Goal: Transaction & Acquisition: Book appointment/travel/reservation

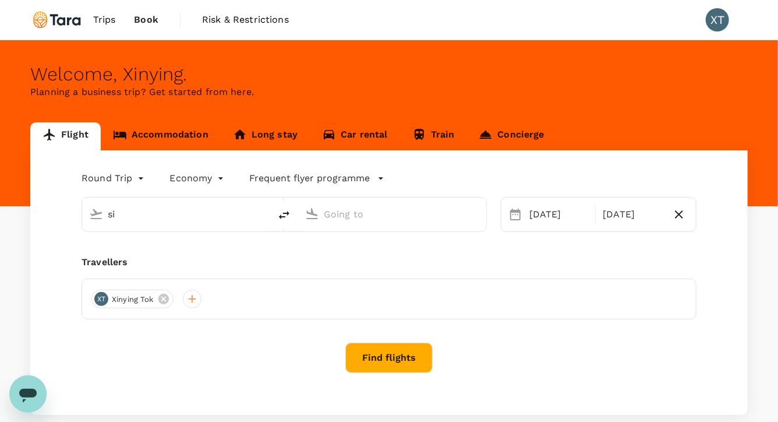
type input "Singapore, Singapore (any)"
type input "Beijing Capital Intl (PEK)"
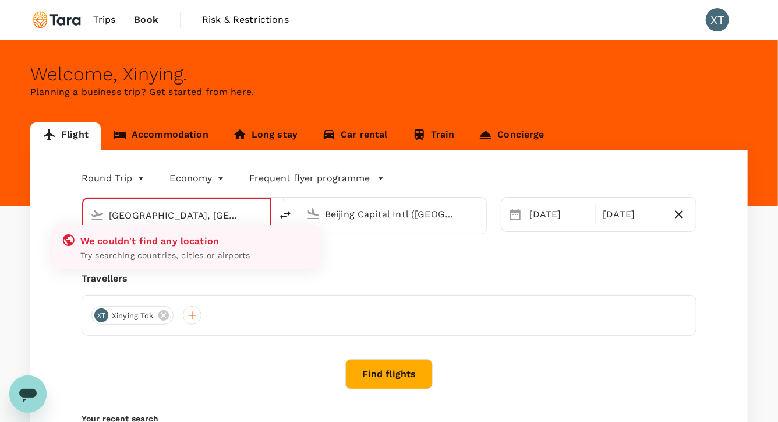
type input "Singapore, Singapore (any)ng"
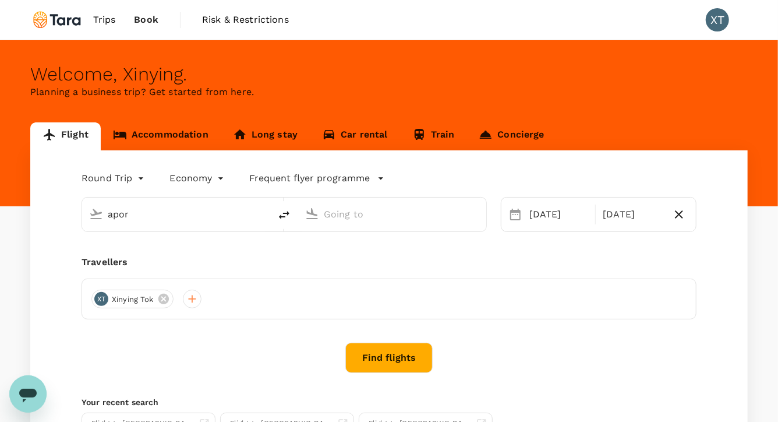
type input "Singapore, Singapore (any)"
type input "Beijing Capital Intl (PEK)"
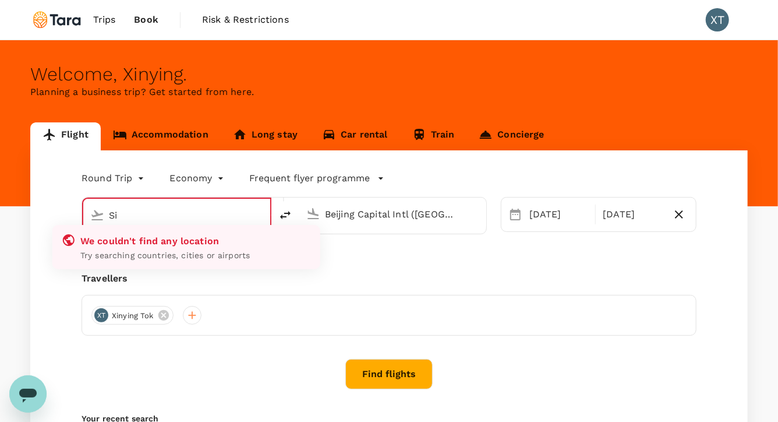
type input "S"
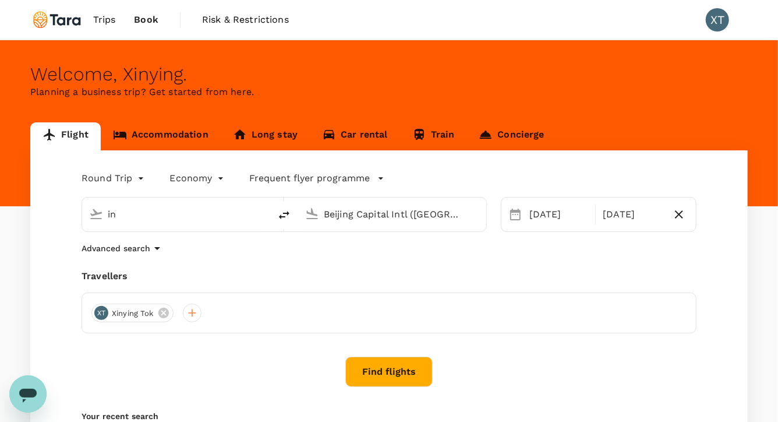
type input "i"
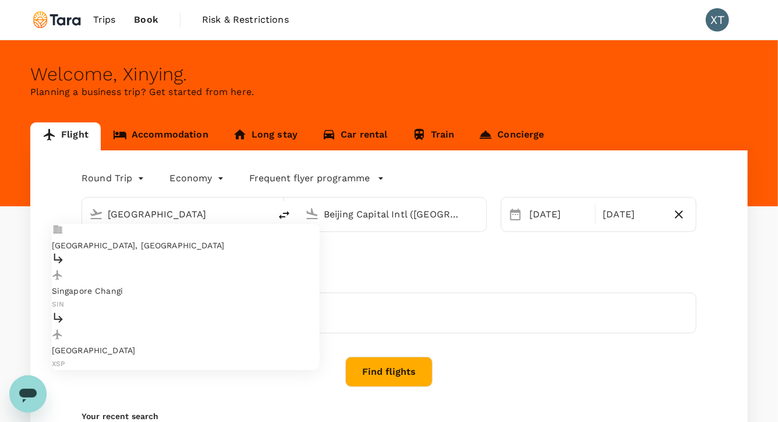
click at [186, 242] on p "Singapore, Singapore" at bounding box center [186, 245] width 268 height 12
type input "Singapore, Singapore (any)"
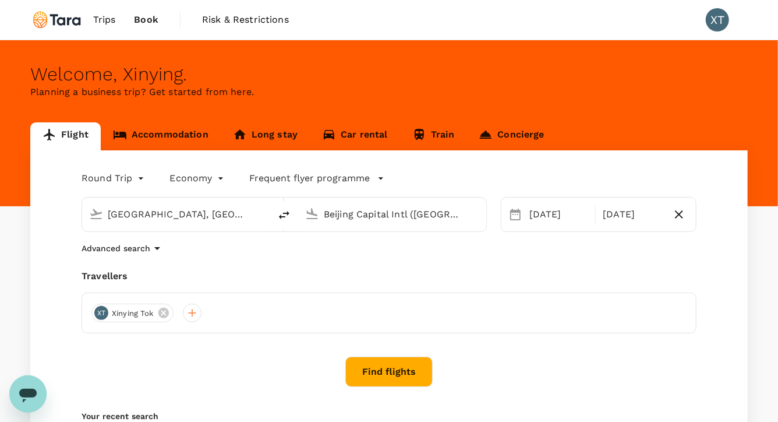
click at [355, 215] on input "Beijing Capital Intl (PEK)" at bounding box center [393, 214] width 138 height 18
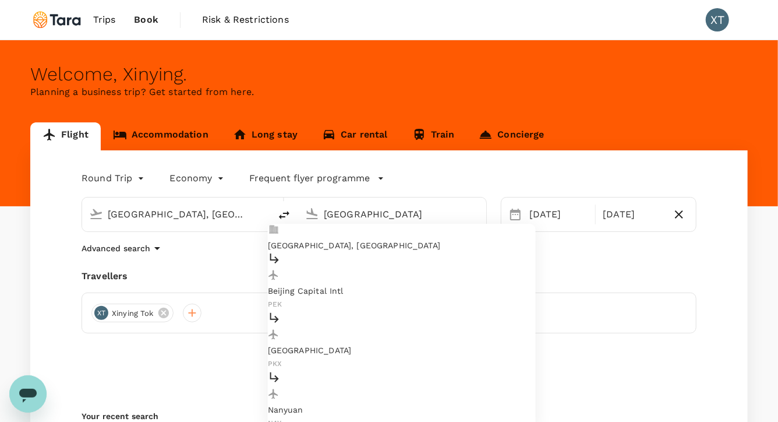
click at [351, 240] on p "Beijing, China" at bounding box center [402, 245] width 268 height 12
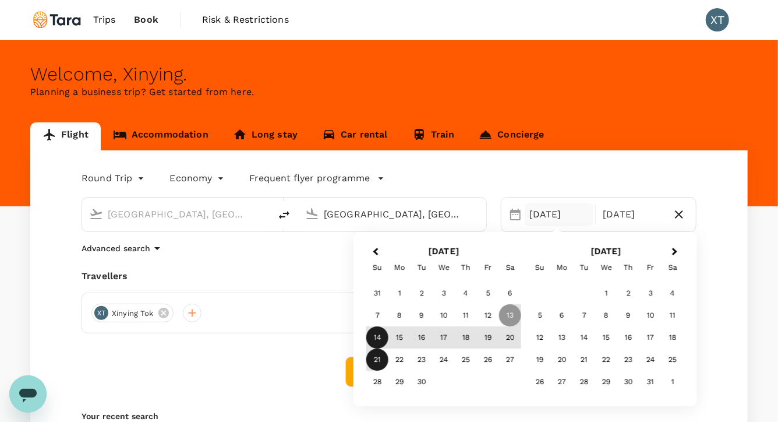
type input "Beijing, China (any)"
click at [376, 337] on div "14" at bounding box center [377, 338] width 22 height 22
click at [376, 361] on div "21" at bounding box center [377, 360] width 22 height 22
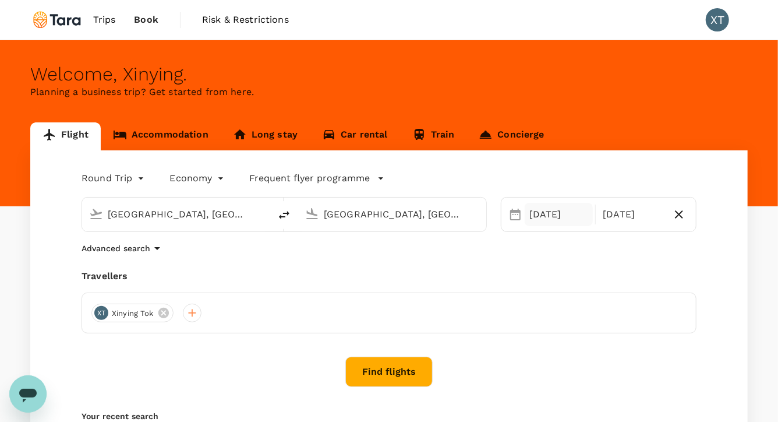
click at [558, 214] on div "14 Sep" at bounding box center [559, 214] width 68 height 23
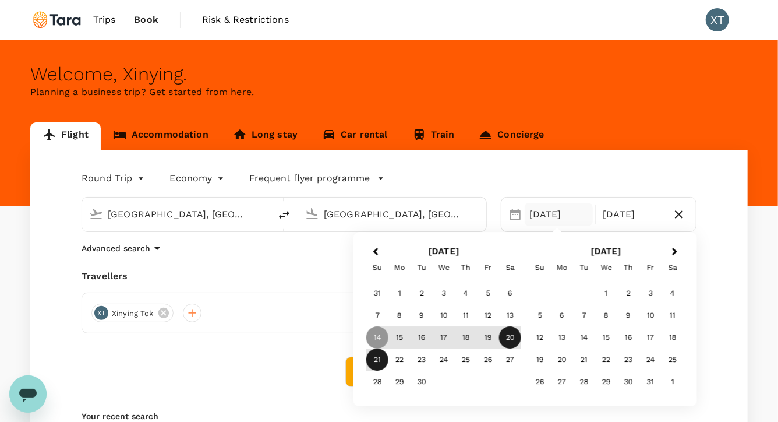
click at [511, 337] on div "20" at bounding box center [510, 338] width 22 height 22
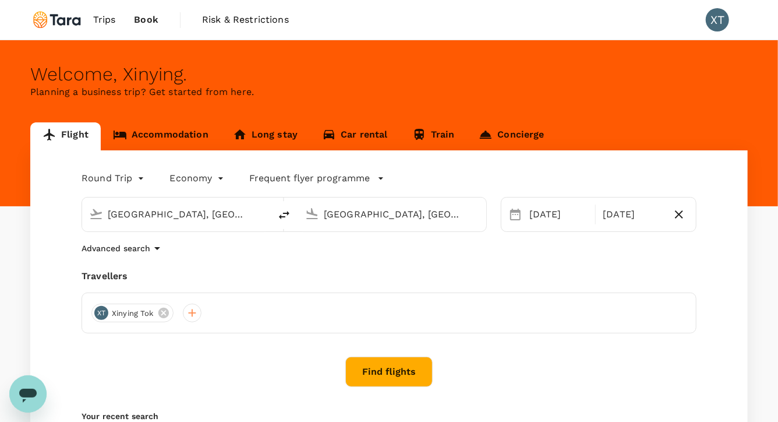
click at [674, 221] on icon "button" at bounding box center [679, 214] width 14 height 14
click at [553, 219] on div "20 Sep" at bounding box center [564, 214] width 78 height 23
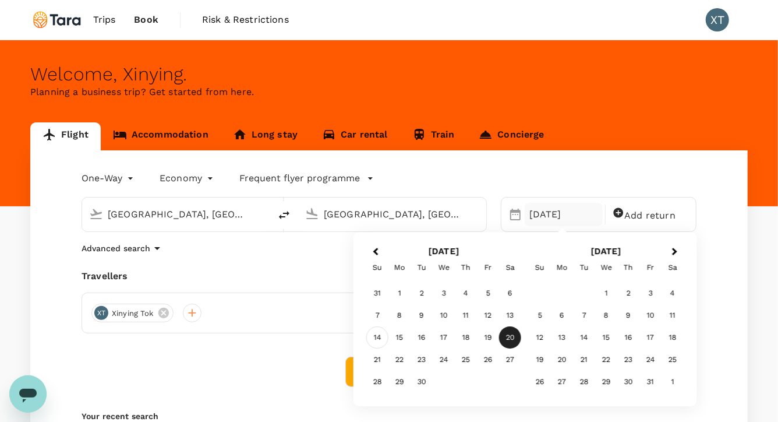
click at [376, 341] on div "14" at bounding box center [377, 338] width 22 height 22
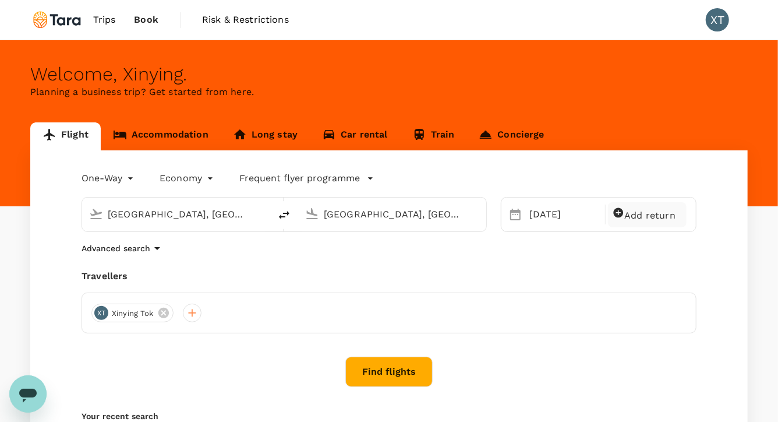
click at [643, 217] on span "Add return" at bounding box center [649, 215] width 51 height 11
type input "roundtrip"
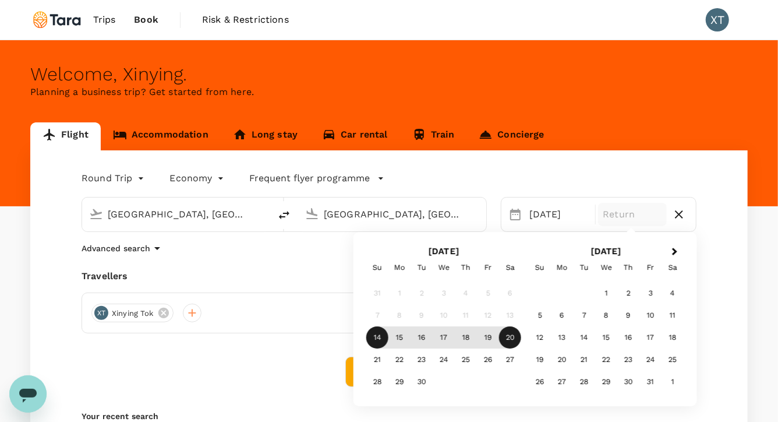
click at [512, 337] on div "20" at bounding box center [510, 338] width 22 height 22
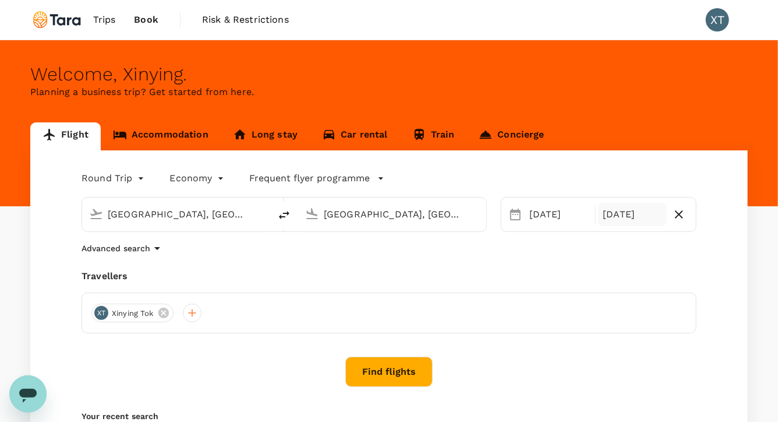
click at [376, 376] on button "Find flights" at bounding box center [388, 371] width 87 height 30
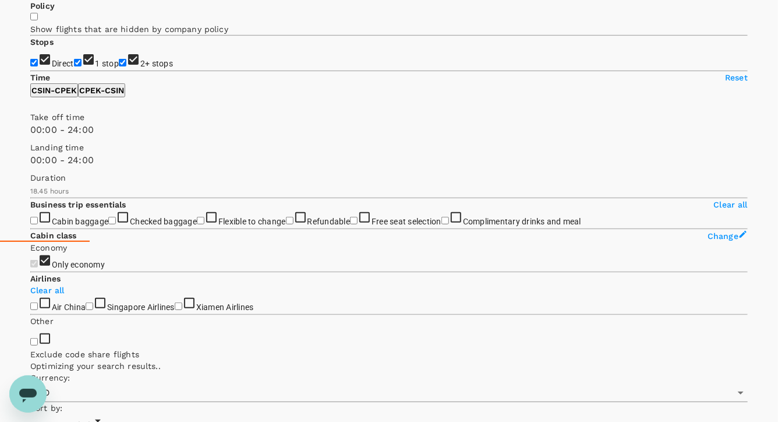
scroll to position [182, 0]
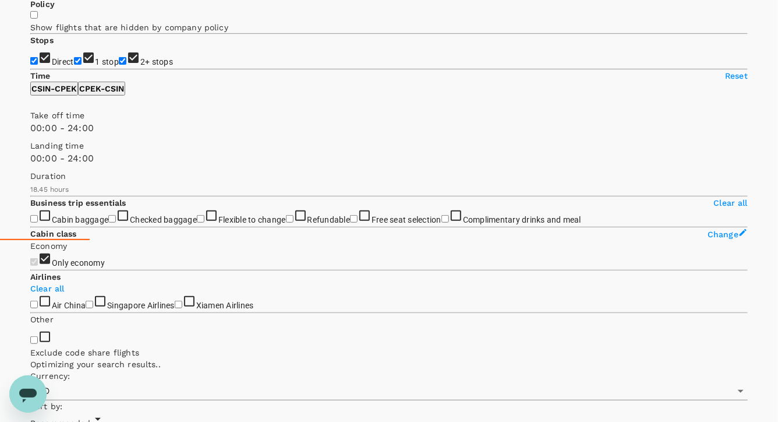
type input "1185"
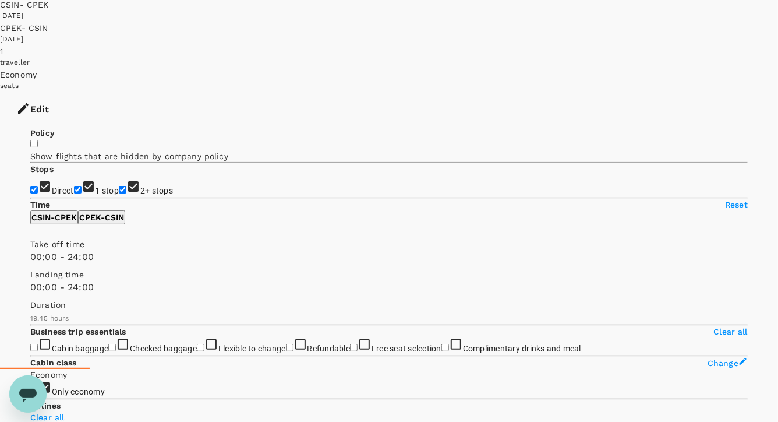
scroll to position [0, 0]
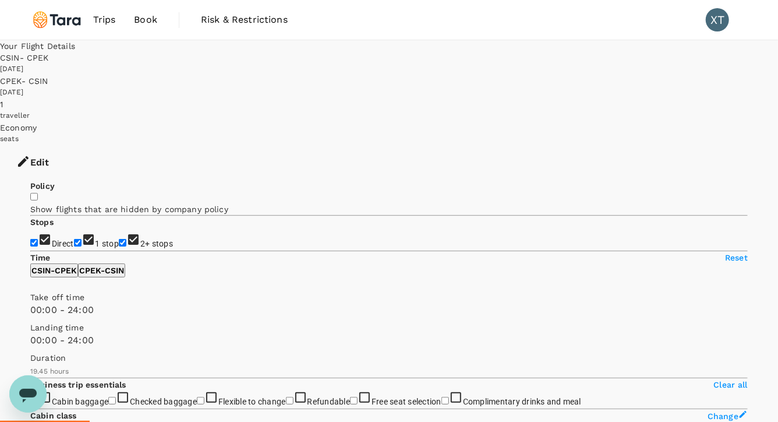
click at [74, 239] on input "1 stop" at bounding box center [78, 243] width 8 height 8
checkbox input "false"
click at [119, 239] on input "2+ stops" at bounding box center [123, 243] width 8 height 8
checkbox input "false"
type input "SGD"
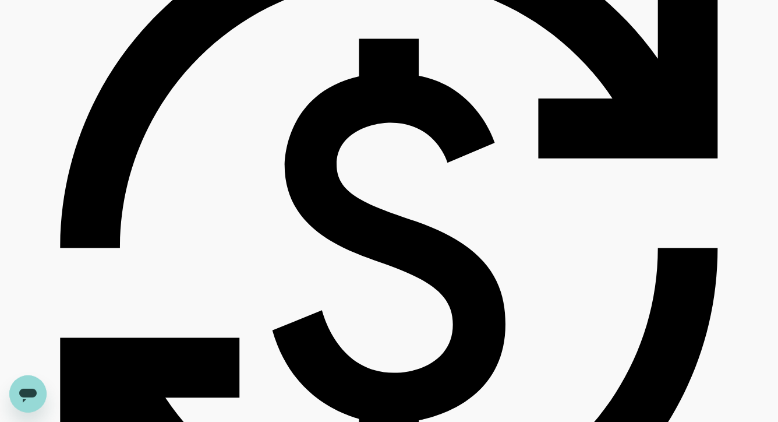
scroll to position [2716, 0]
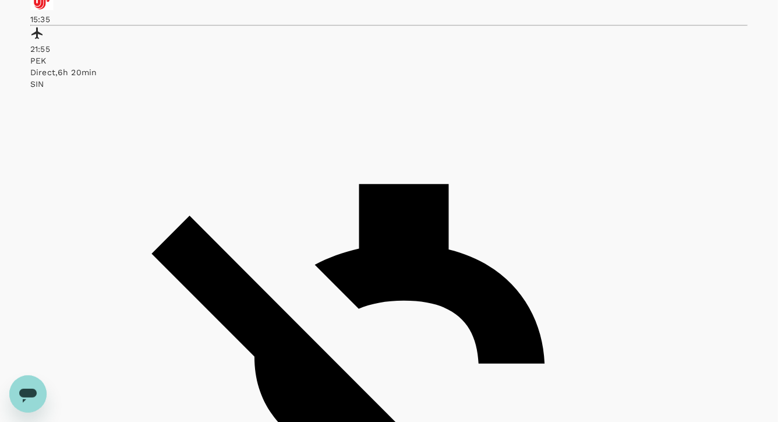
scroll to position [2632, 0]
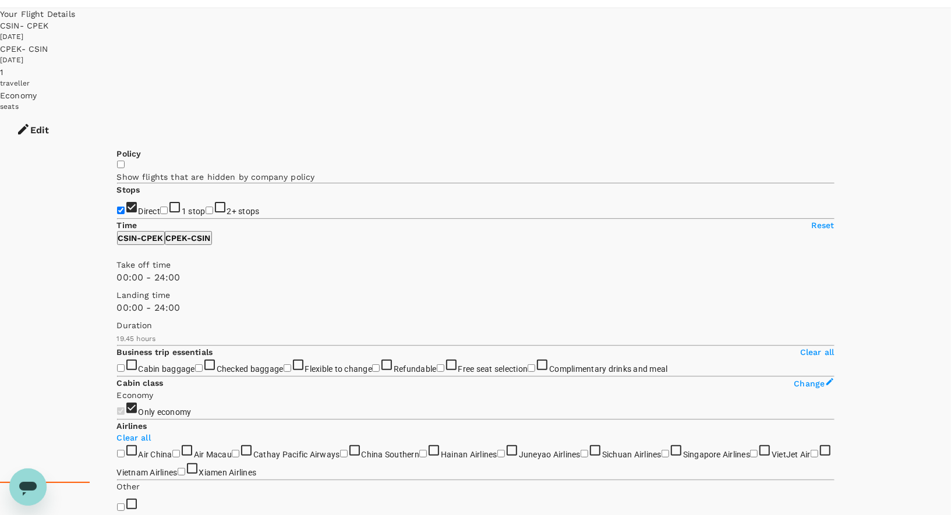
scroll to position [31, 0]
click at [65, 114] on button "Edit" at bounding box center [32, 131] width 65 height 35
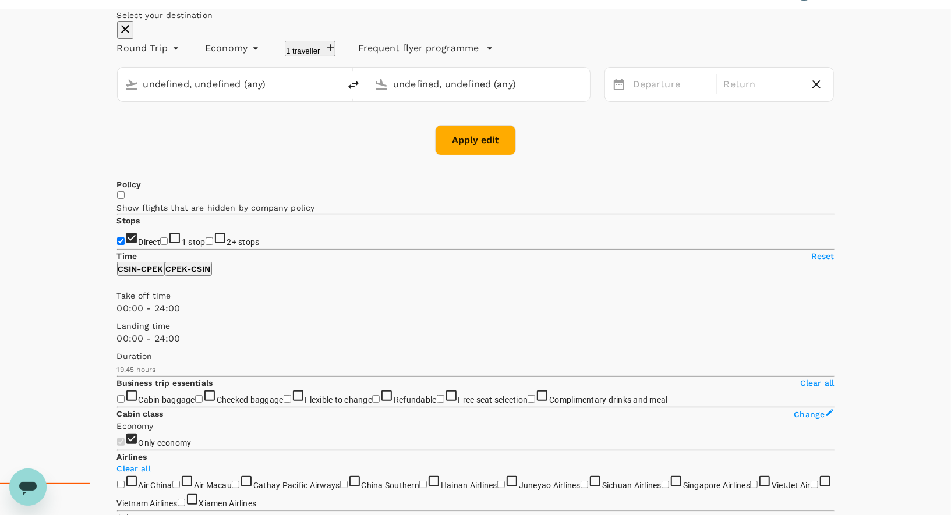
type input "Singapore, Singapore (any)"
type input "Beijing, China (any)"
type input "Singapore, Singapore (any)"
type input "Beijing, China (any)"
click at [719, 96] on div "20 Sep" at bounding box center [762, 84] width 86 height 23
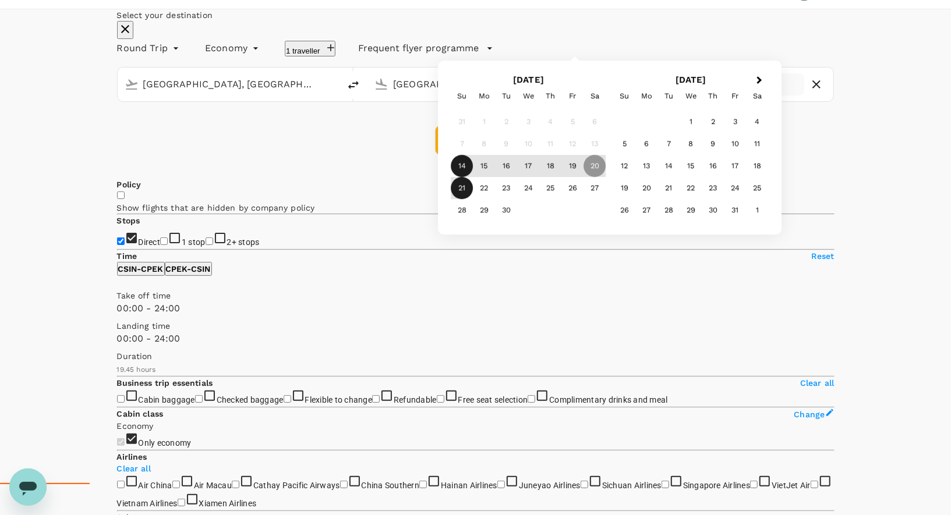
click at [473, 200] on div "21" at bounding box center [462, 189] width 22 height 22
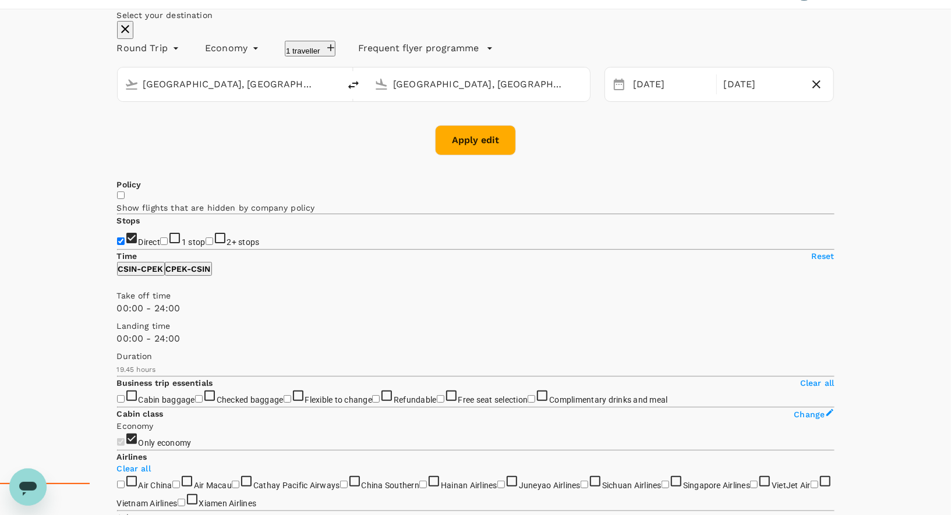
click at [483, 155] on button "Apply edit" at bounding box center [475, 140] width 81 height 30
checkbox input "false"
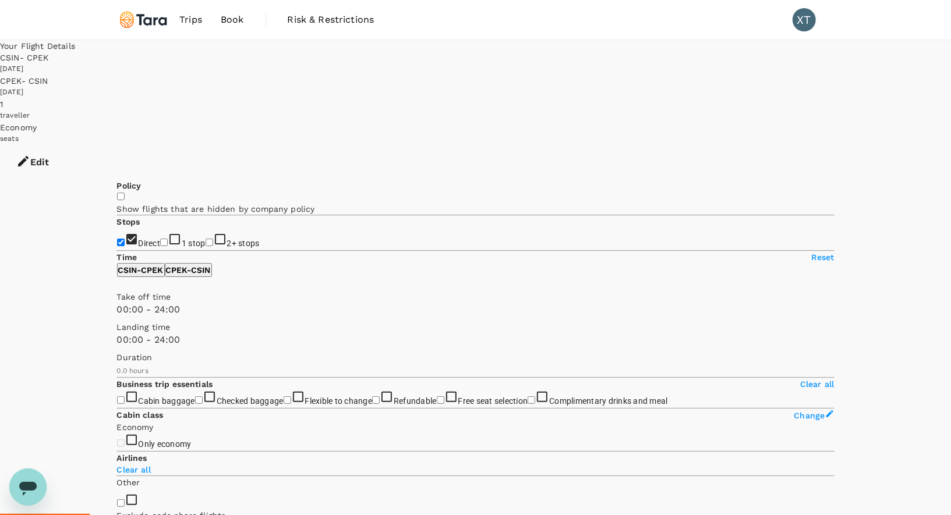
type input "1125"
checkbox input "true"
click at [160, 239] on input "1 stop" at bounding box center [164, 243] width 8 height 8
checkbox input "false"
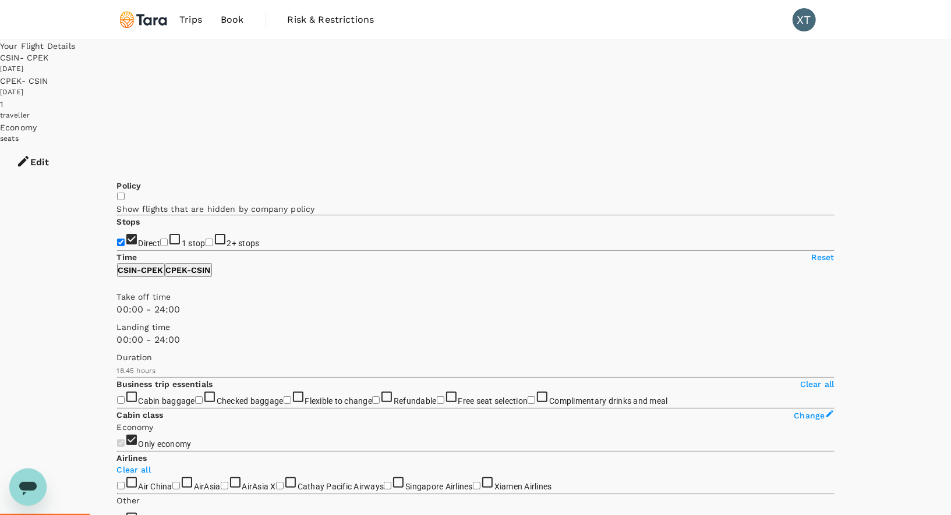
click at [30, 154] on icon "button" at bounding box center [23, 161] width 14 height 14
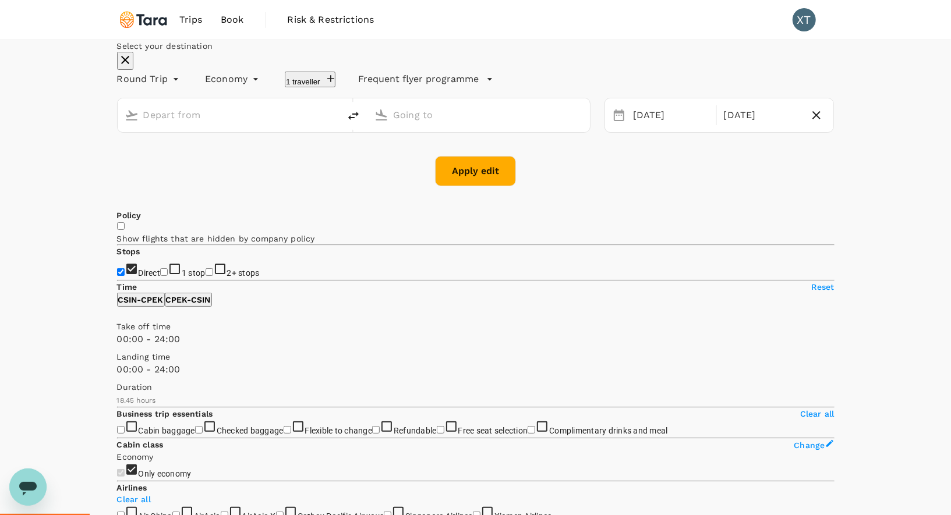
type input "Singapore, Singapore (any)"
type input "Beijing, China (any)"
click at [628, 127] on div "14 Sep" at bounding box center [671, 115] width 86 height 23
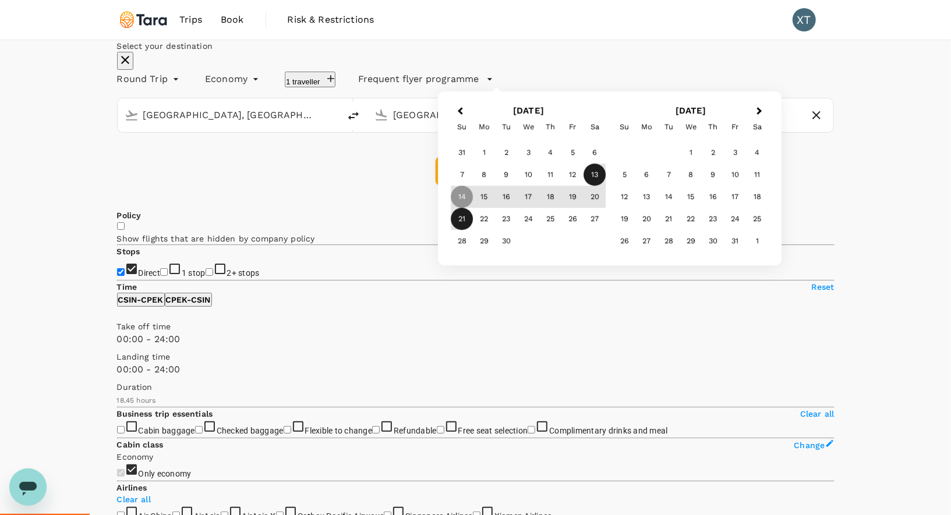
click at [606, 186] on div "13" at bounding box center [595, 175] width 22 height 22
click at [606, 208] on div "20" at bounding box center [595, 197] width 22 height 22
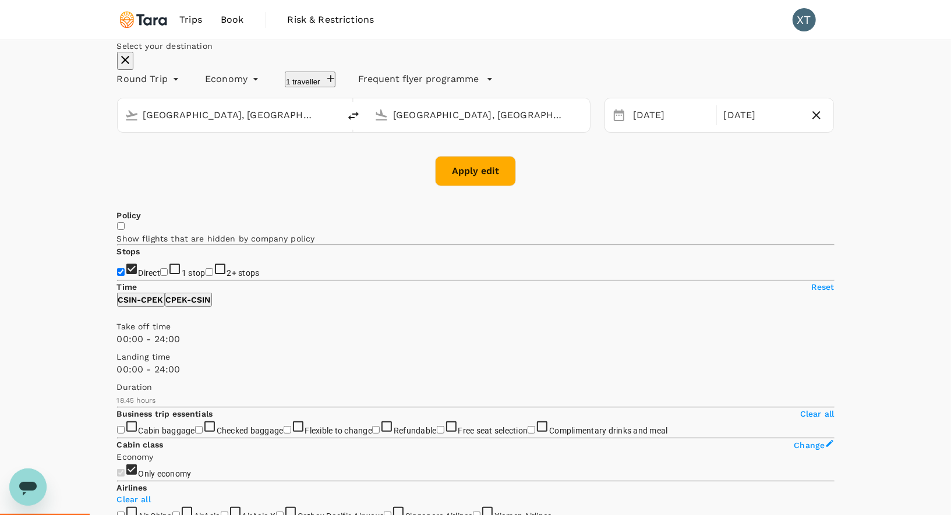
click at [489, 186] on button "Apply edit" at bounding box center [475, 171] width 81 height 30
checkbox input "false"
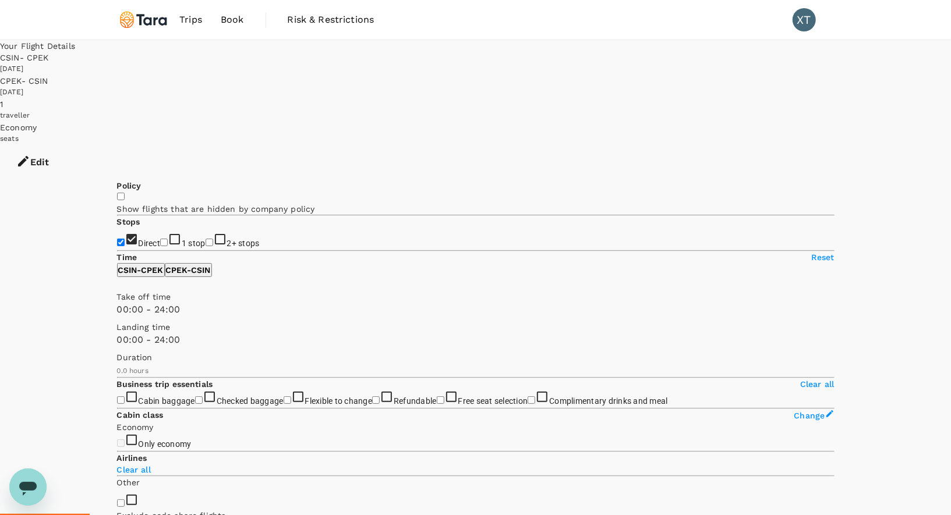
click at [160, 239] on input "1 stop" at bounding box center [164, 243] width 8 height 8
checkbox input "false"
type input "1185"
checkbox input "true"
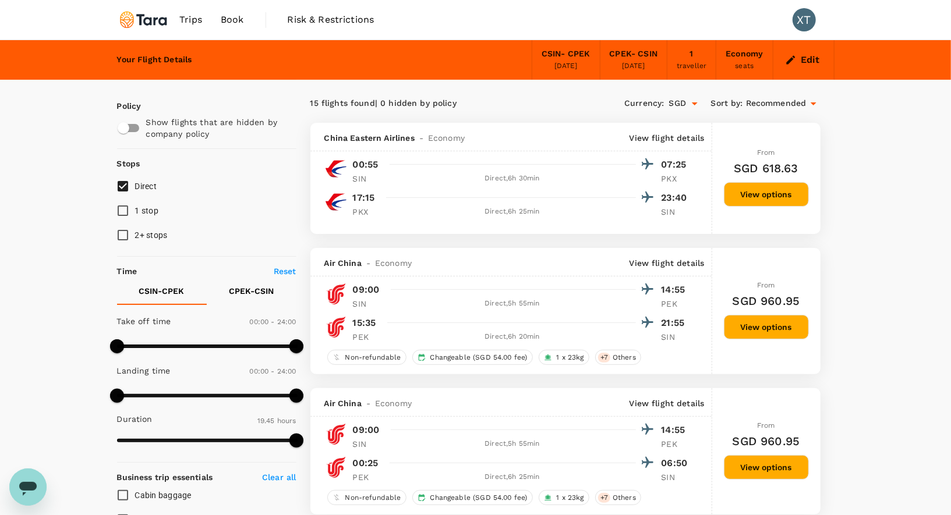
click at [193, 22] on span "Trips" at bounding box center [190, 20] width 23 height 14
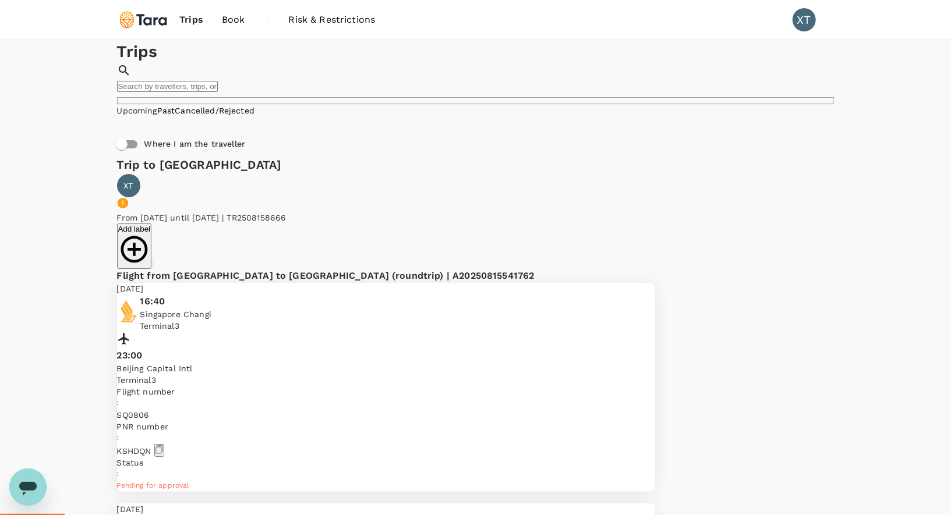
click at [236, 19] on span "Book" at bounding box center [233, 20] width 23 height 14
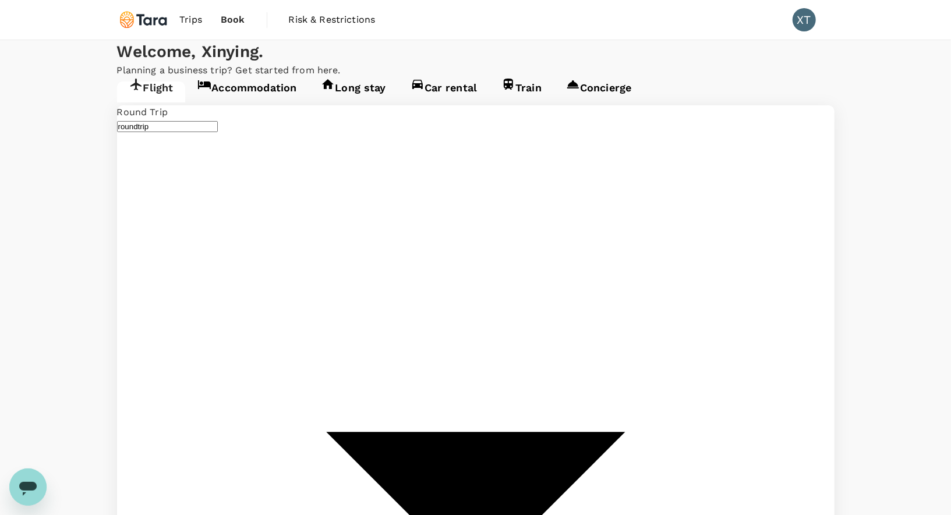
type input "Singapore, Singapore (any)"
type input "Beijing, China (any)"
type input "Singapore, Singapore (any)"
type input "Beijing, China (any)"
click at [259, 102] on link "Accommodation" at bounding box center [246, 92] width 123 height 21
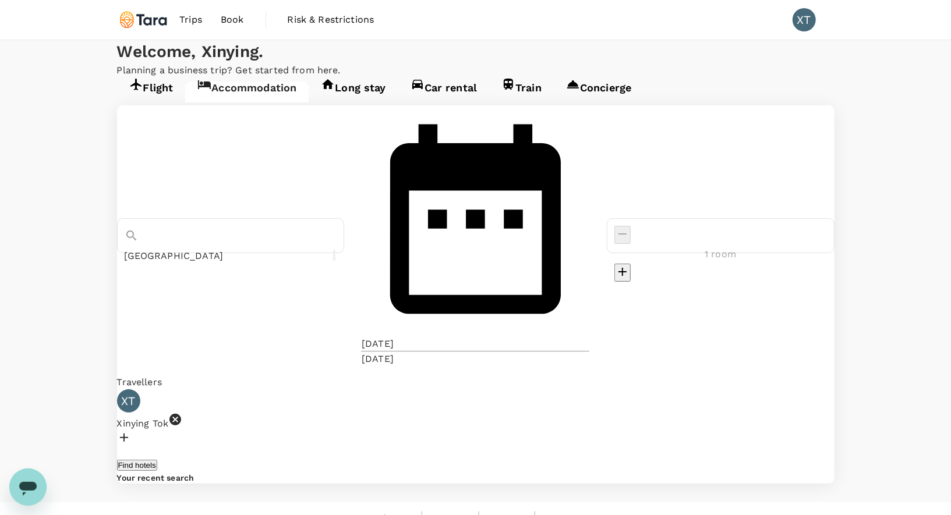
click at [394, 337] on div "13 Sep" at bounding box center [378, 344] width 32 height 14
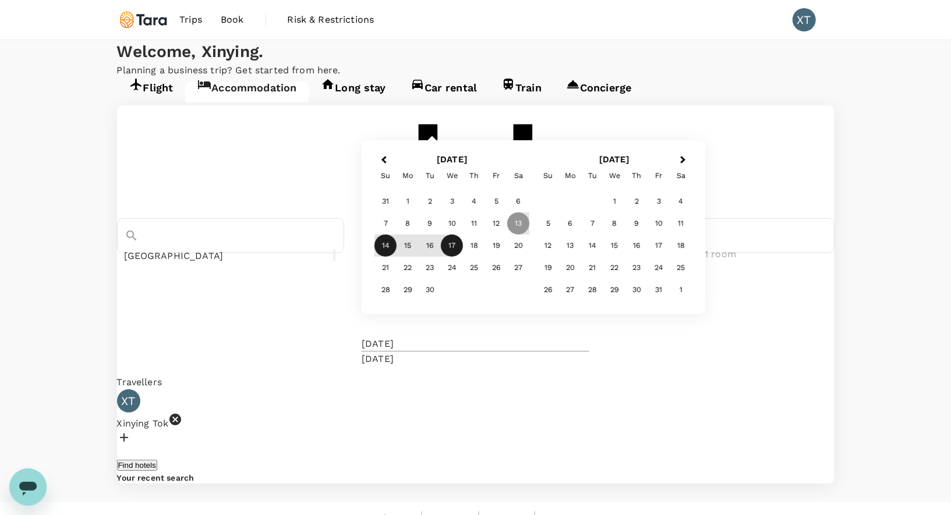
click at [397, 257] on div "14" at bounding box center [386, 246] width 22 height 22
click at [463, 257] on div "17" at bounding box center [452, 246] width 22 height 22
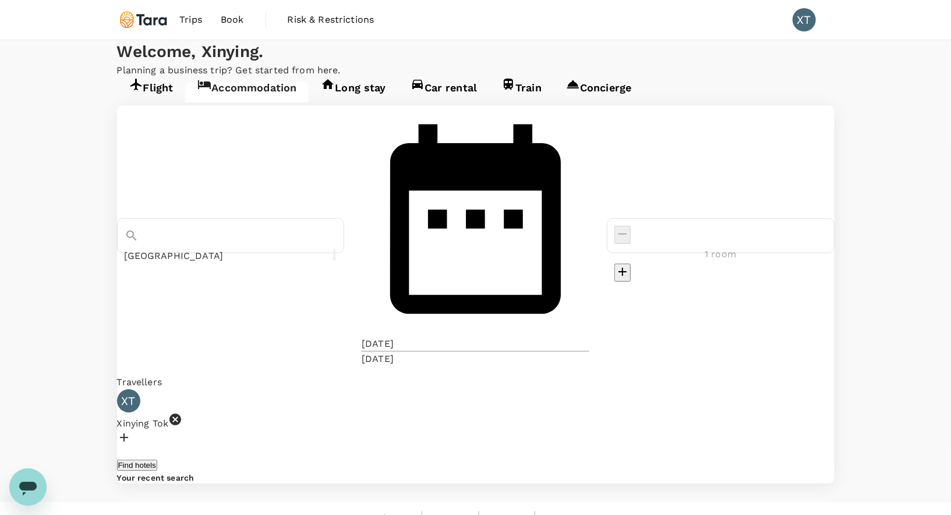
click at [157, 460] on button "Find hotels" at bounding box center [137, 465] width 40 height 11
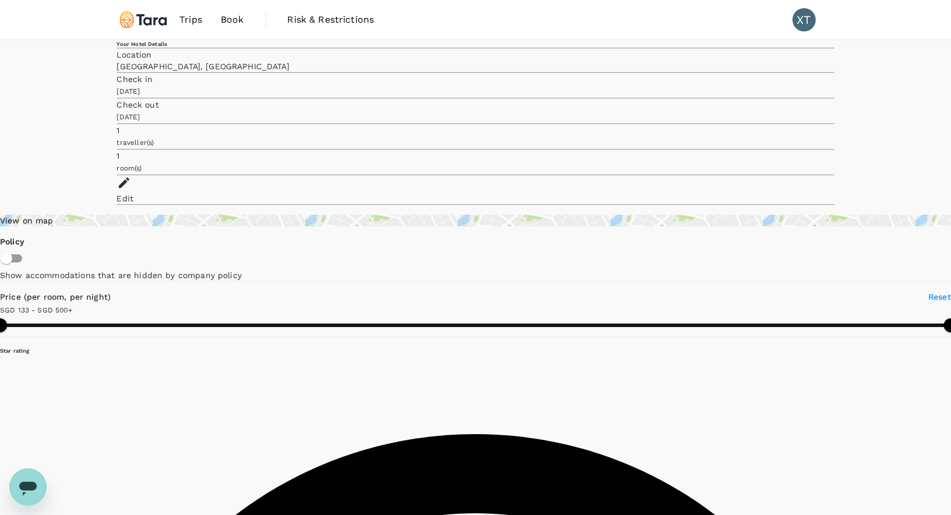
type input "499.99"
type input "73.99"
type input "499.77"
type input "43.77"
type input "499.63"
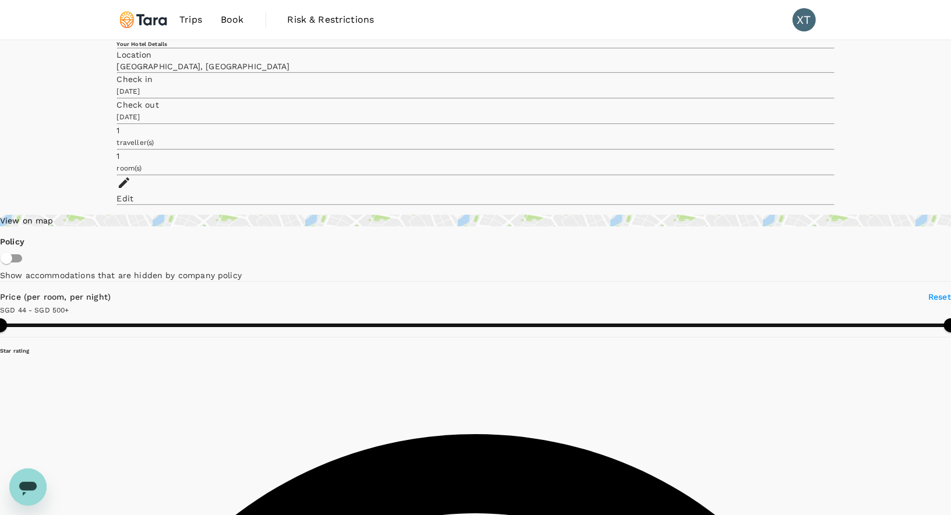
type input "27.63"
click at [169, 215] on div "View on map" at bounding box center [475, 221] width 951 height 12
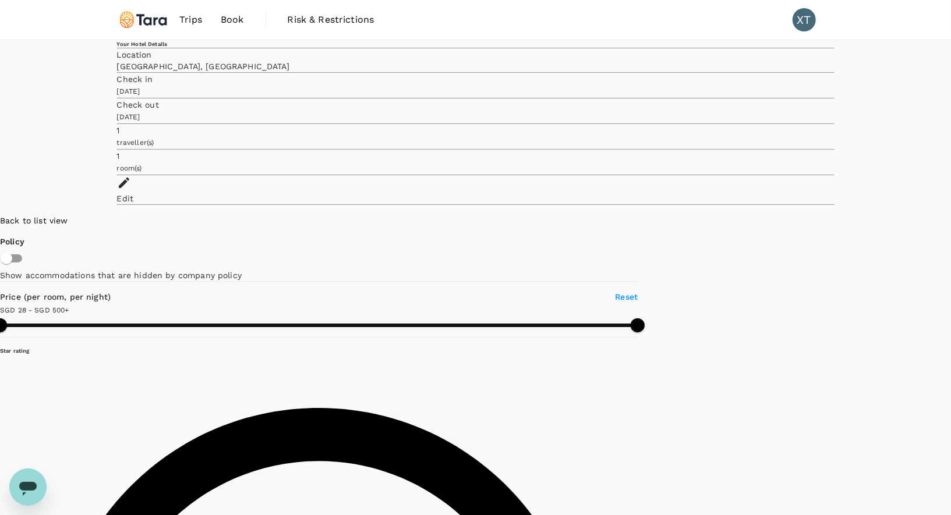
drag, startPoint x: 714, startPoint y: 303, endPoint x: 484, endPoint y: 341, distance: 232.4
drag, startPoint x: 569, startPoint y: 196, endPoint x: 592, endPoint y: 404, distance: 209.1
drag, startPoint x: 582, startPoint y: 180, endPoint x: 572, endPoint y: 366, distance: 186.6
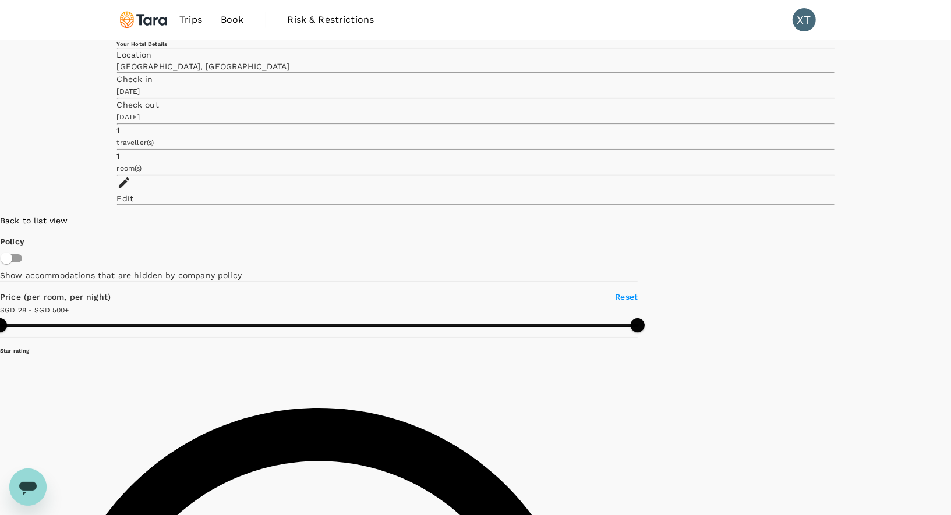
type input "499.63"
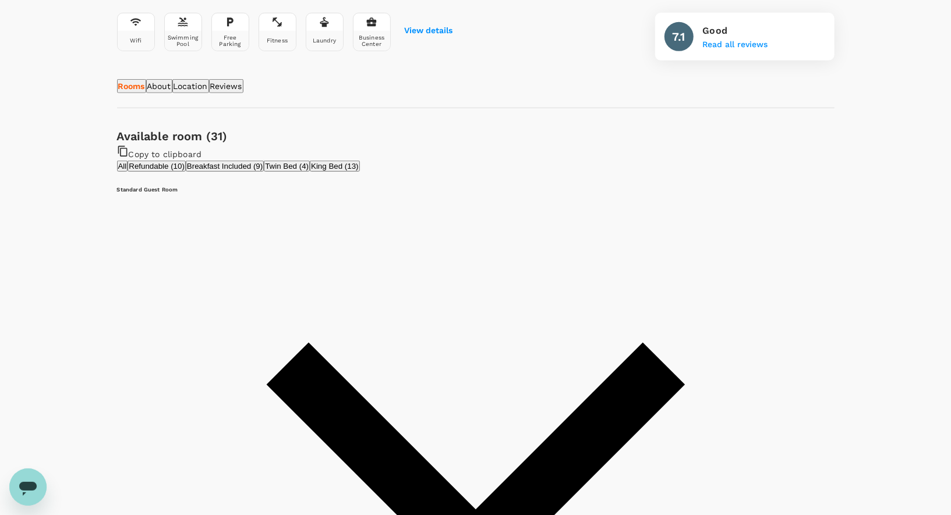
scroll to position [458, 0]
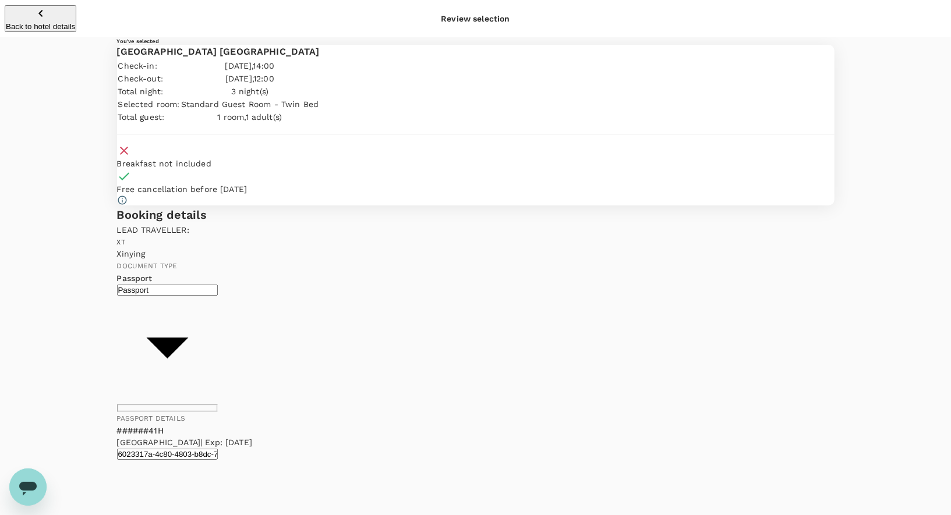
click at [75, 22] on p "Back to hotel details" at bounding box center [40, 26] width 69 height 9
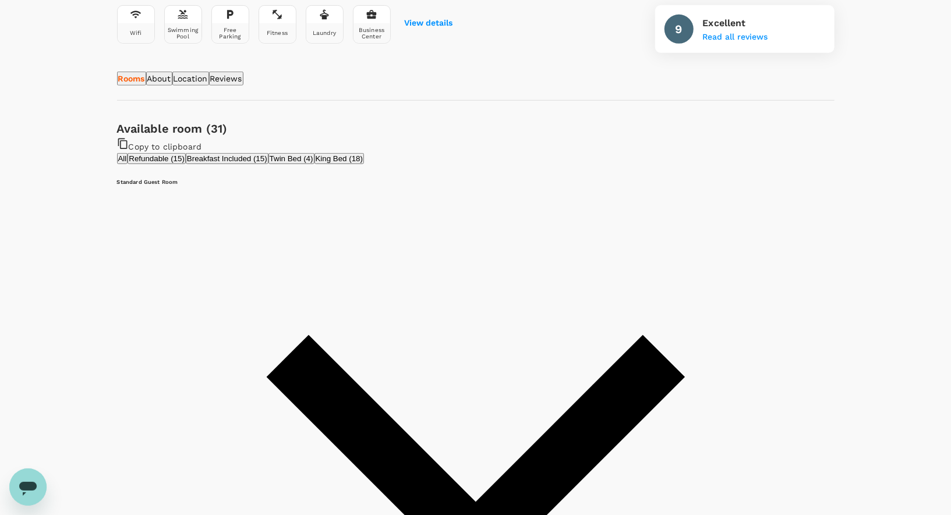
scroll to position [453, 0]
